Goal: Task Accomplishment & Management: Manage account settings

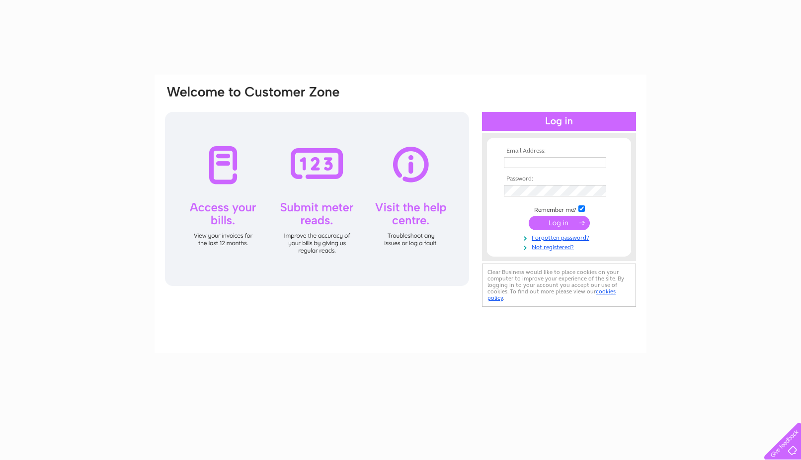
click at [566, 159] on input "text" at bounding box center [555, 162] width 102 height 11
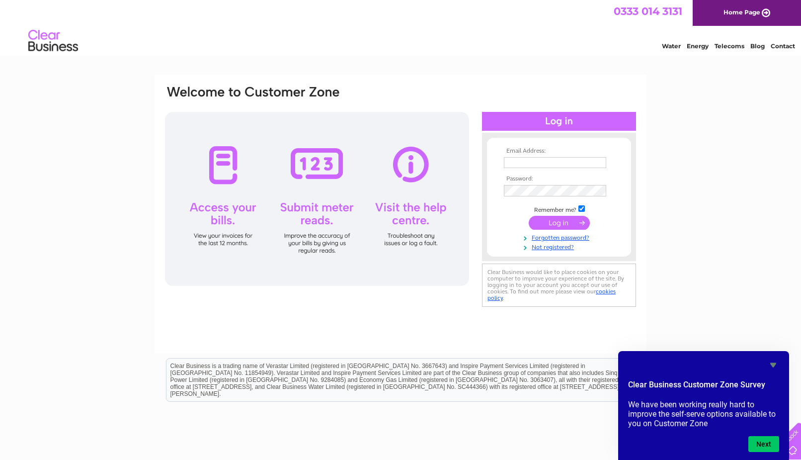
click at [512, 161] on input "text" at bounding box center [555, 162] width 102 height 11
type input "g"
click at [528, 162] on input "text" at bounding box center [555, 162] width 102 height 11
type input "gracemurraystow@gmail.com"
click at [552, 223] on input "submit" at bounding box center [559, 223] width 61 height 14
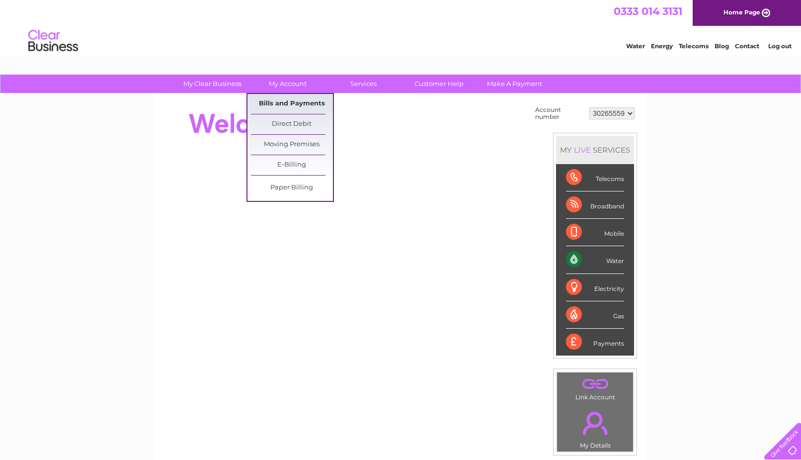
click at [291, 101] on link "Bills and Payments" at bounding box center [292, 104] width 82 height 20
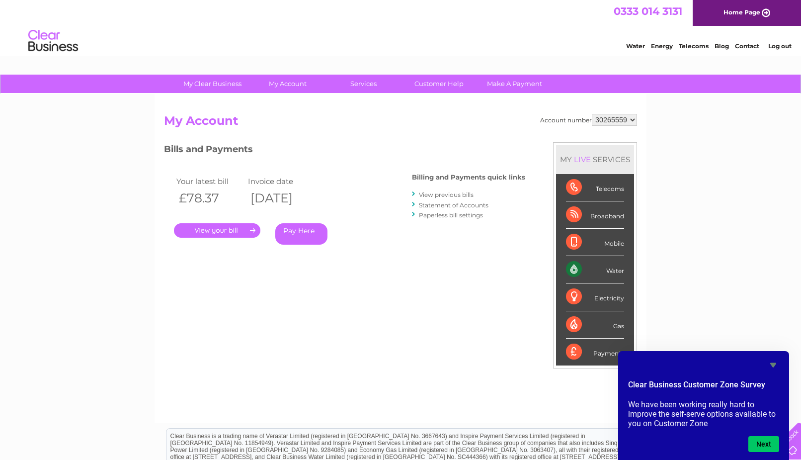
click at [782, 47] on link "Log out" at bounding box center [779, 45] width 23 height 7
